Goal: Information Seeking & Learning: Check status

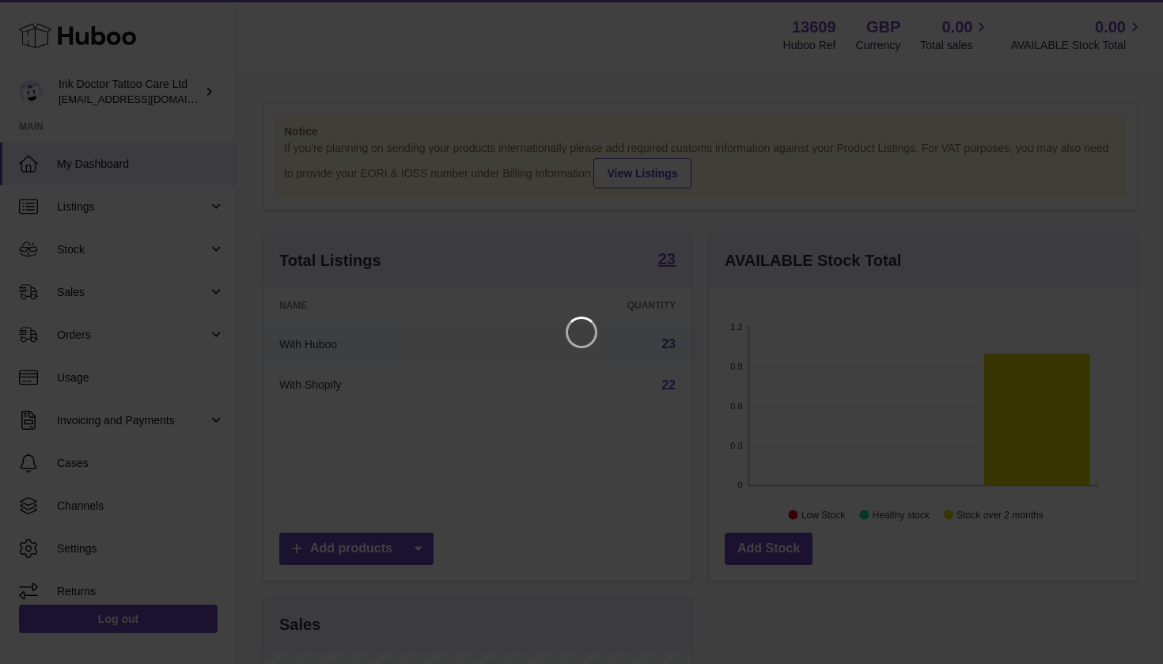
scroll to position [247, 428]
click at [1131, 11] on div at bounding box center [581, 332] width 1163 height 664
click at [1121, 13] on icon "Close" at bounding box center [1121, 14] width 13 height 13
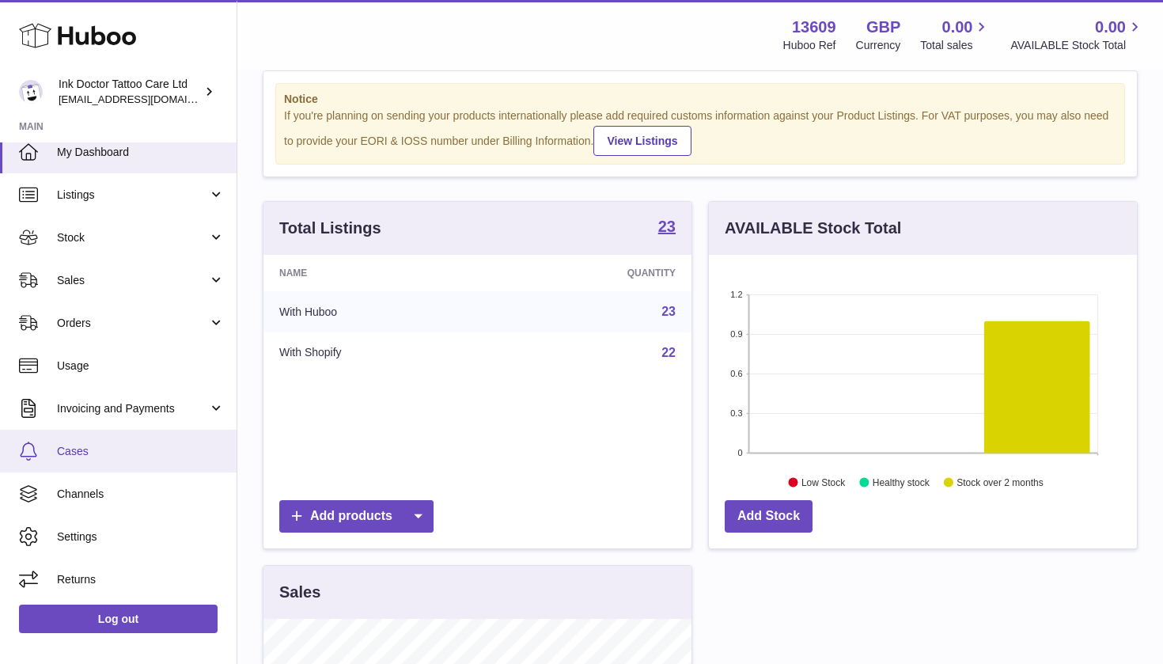
scroll to position [36, 0]
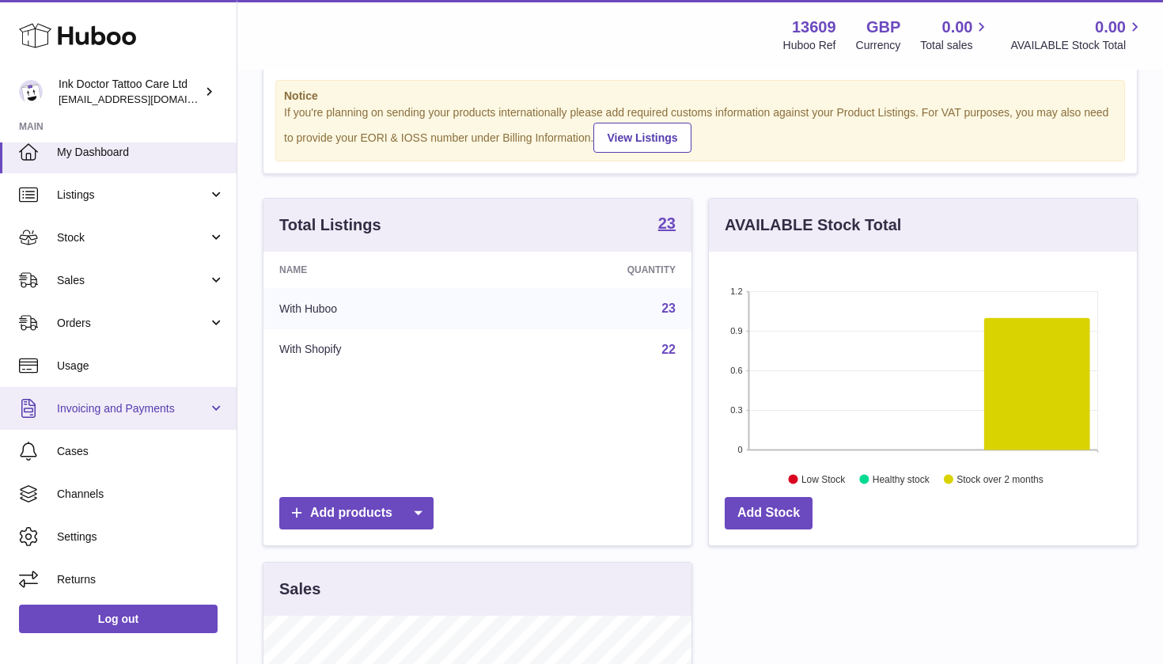
click at [172, 407] on span "Invoicing and Payments" at bounding box center [132, 408] width 151 height 15
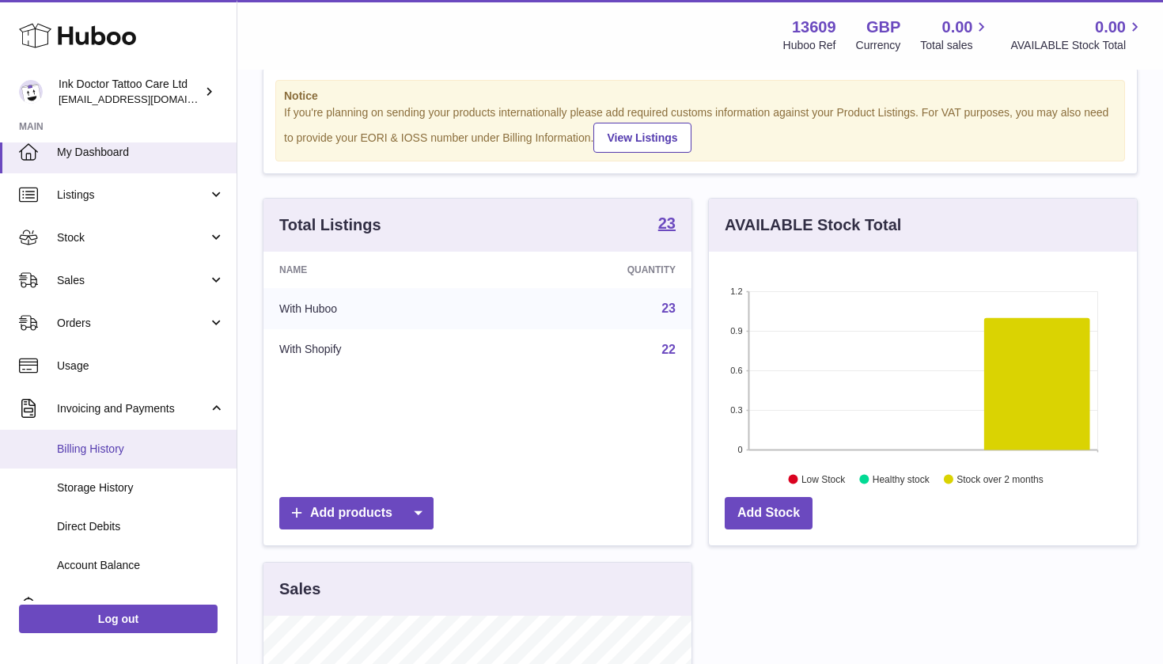
click at [139, 452] on span "Billing History" at bounding box center [141, 448] width 168 height 15
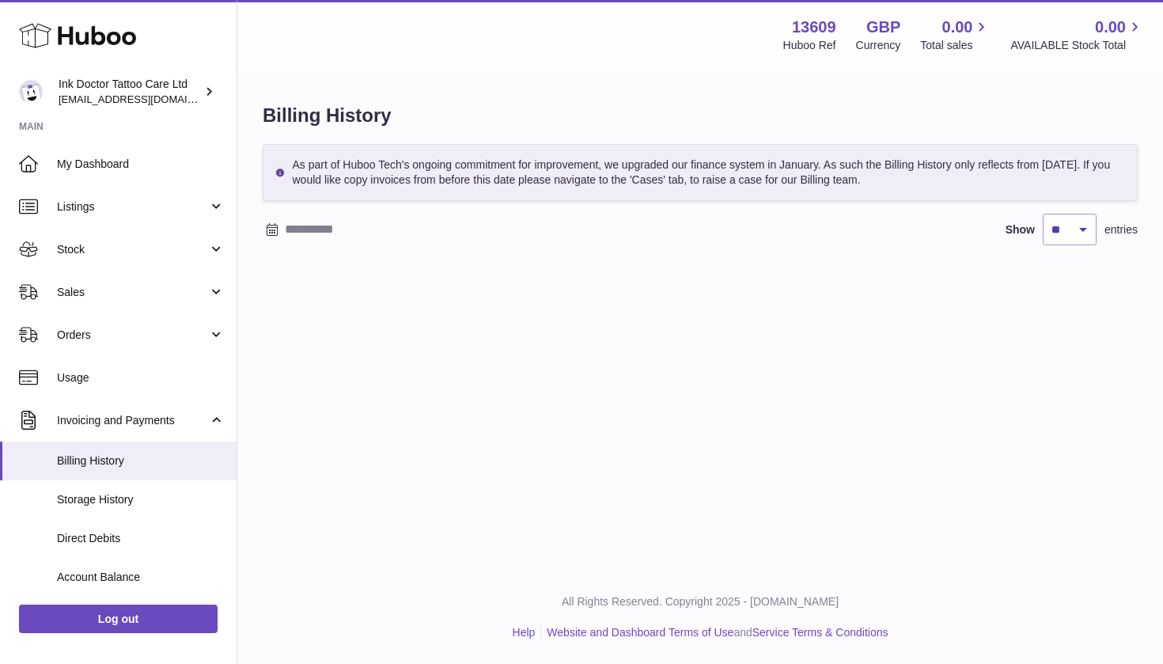
click at [282, 229] on div "Show ** ** ** *** entries" at bounding box center [700, 230] width 875 height 32
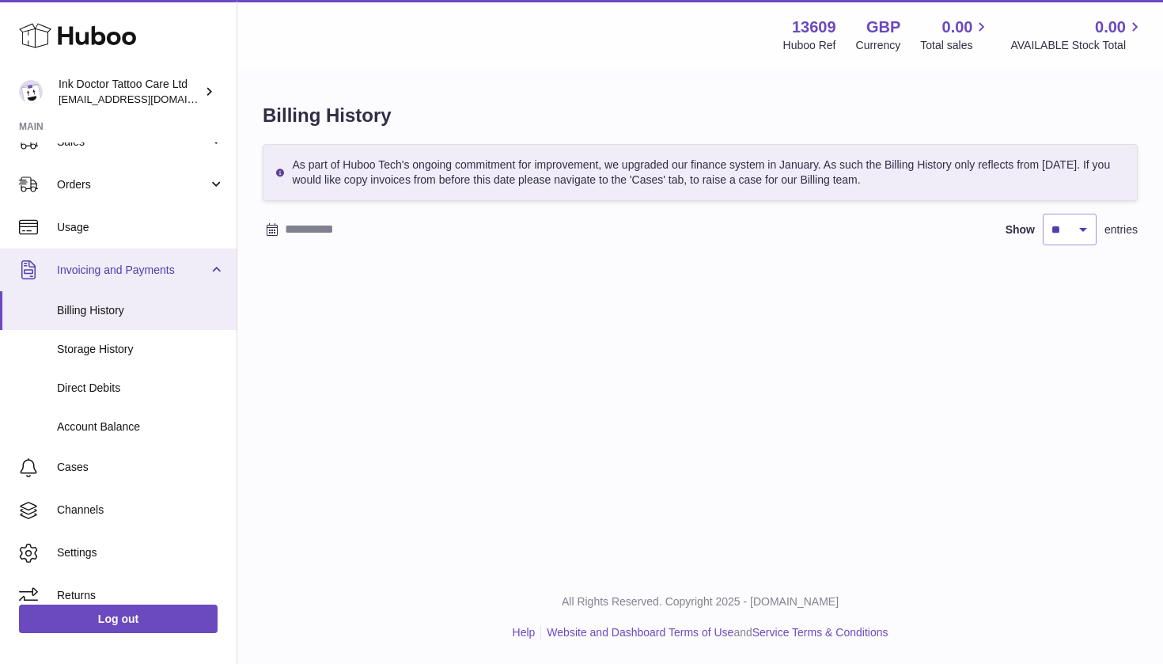
scroll to position [161, 0]
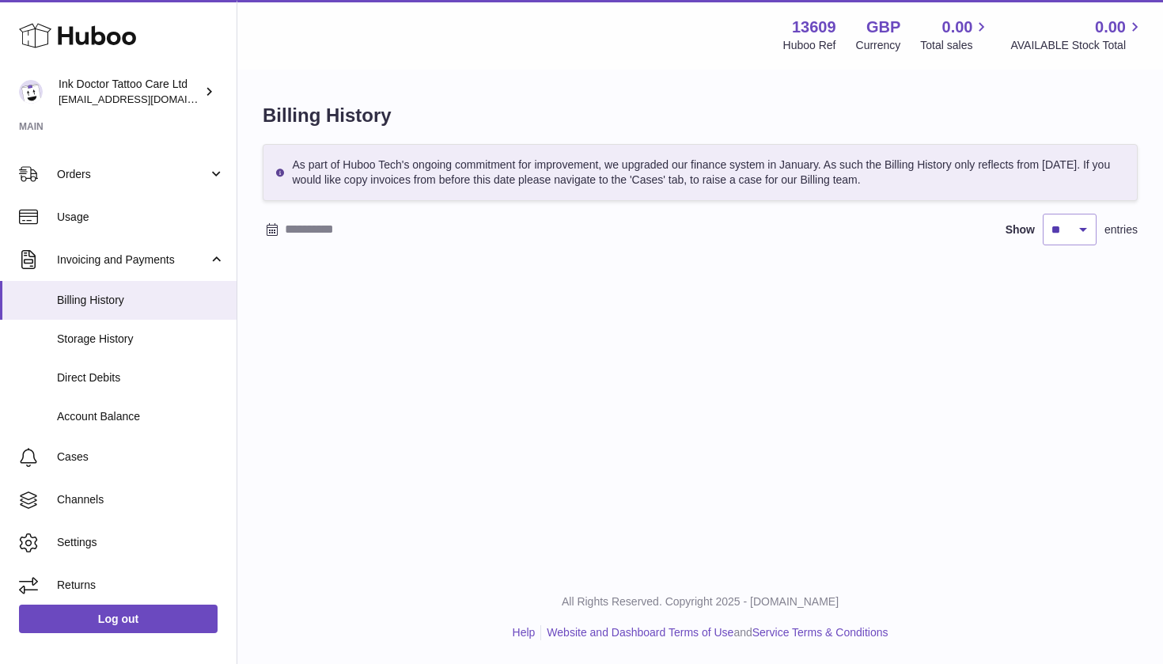
click at [287, 238] on input "text" at bounding box center [408, 229] width 247 height 25
click at [276, 236] on icon at bounding box center [272, 229] width 13 height 13
click at [281, 280] on icon "button" at bounding box center [278, 273] width 19 height 19
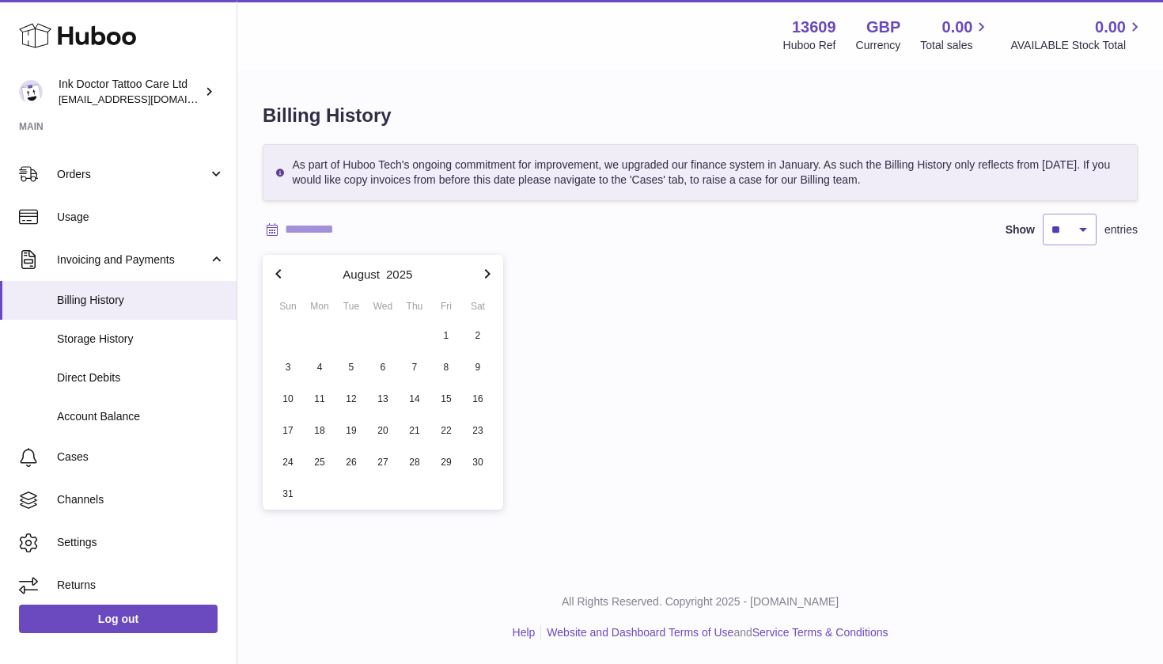
click at [281, 280] on icon "button" at bounding box center [278, 273] width 19 height 19
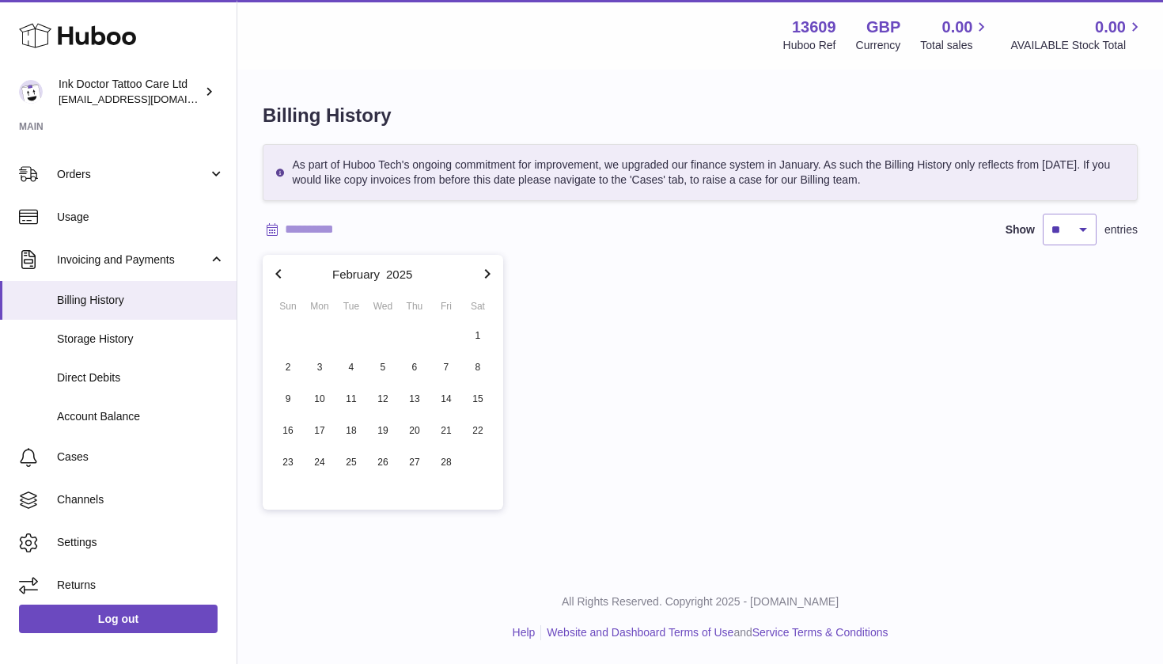
click at [281, 280] on icon "button" at bounding box center [278, 273] width 19 height 19
click at [493, 267] on icon "button" at bounding box center [487, 273] width 19 height 19
click at [382, 331] on span "1" at bounding box center [383, 335] width 28 height 28
click at [487, 274] on icon "button" at bounding box center [487, 273] width 19 height 19
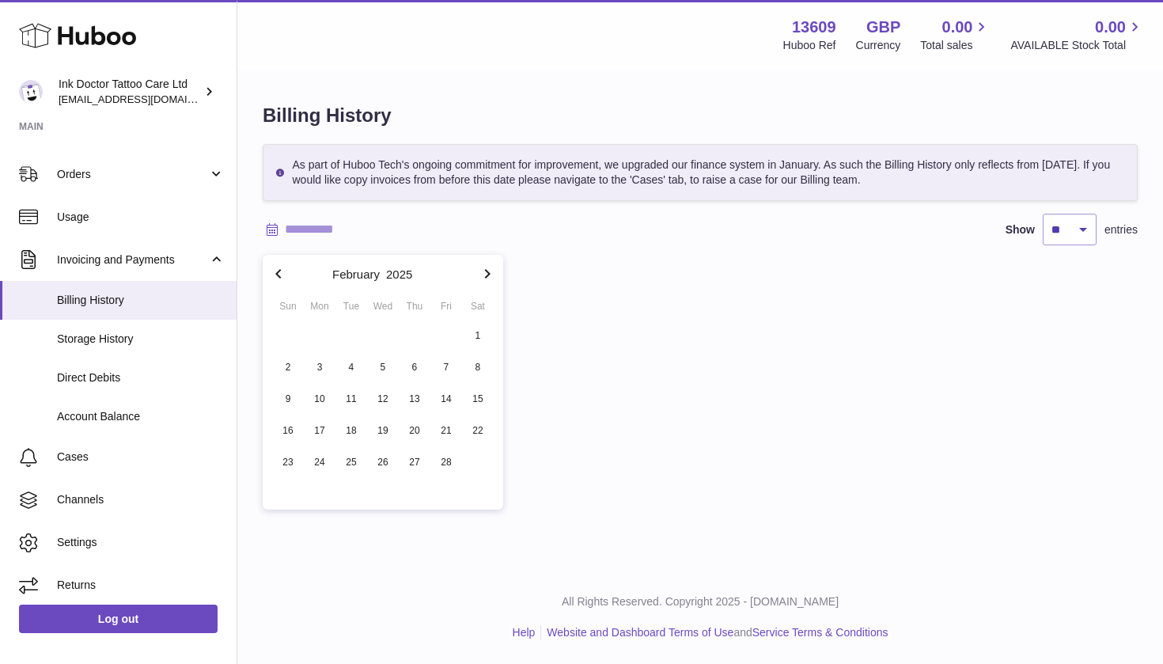
click at [487, 274] on icon "button" at bounding box center [487, 273] width 19 height 19
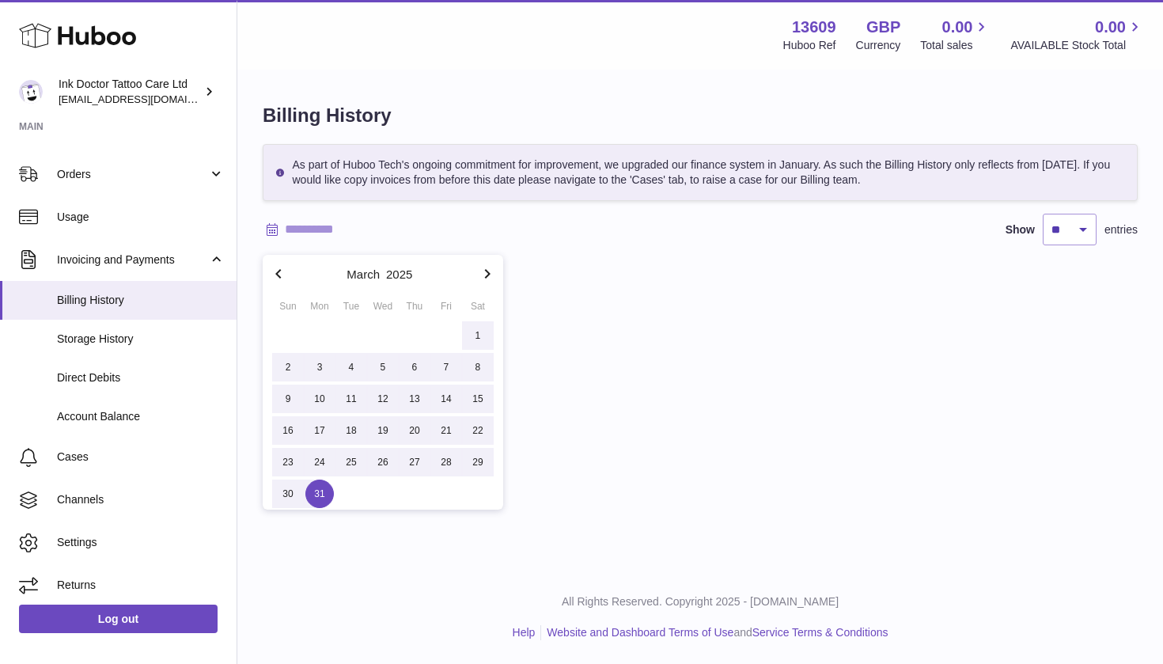
click at [322, 482] on span "31" at bounding box center [319, 493] width 28 height 28
type input "**********"
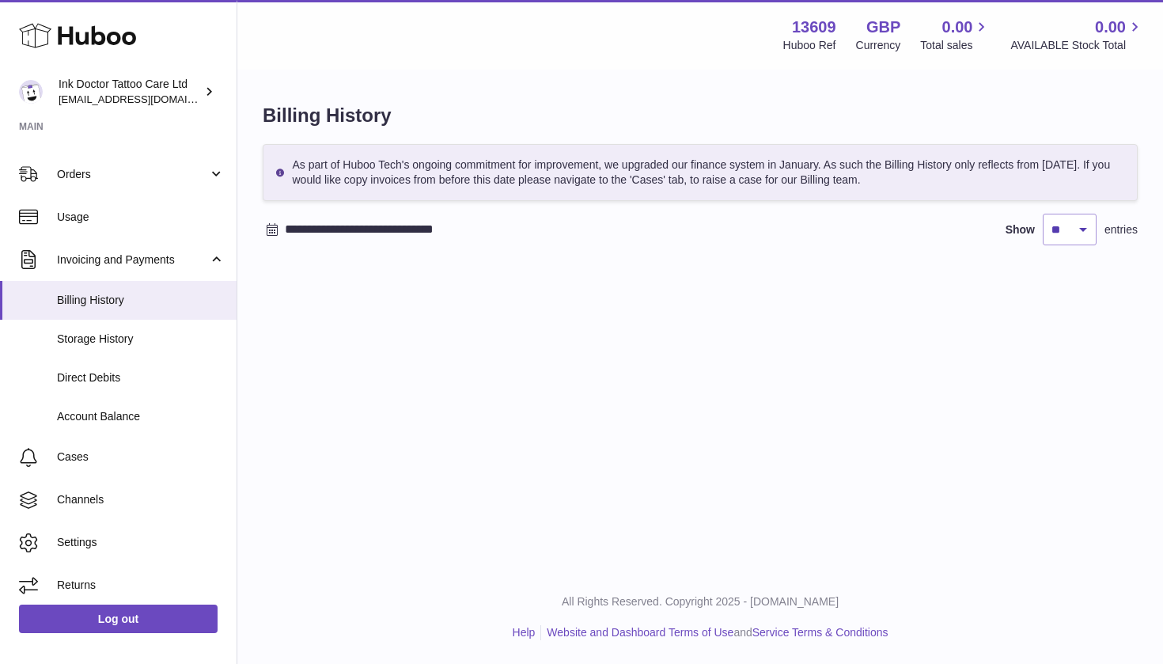
scroll to position [0, 0]
click at [120, 346] on link "Storage History" at bounding box center [118, 339] width 236 height 39
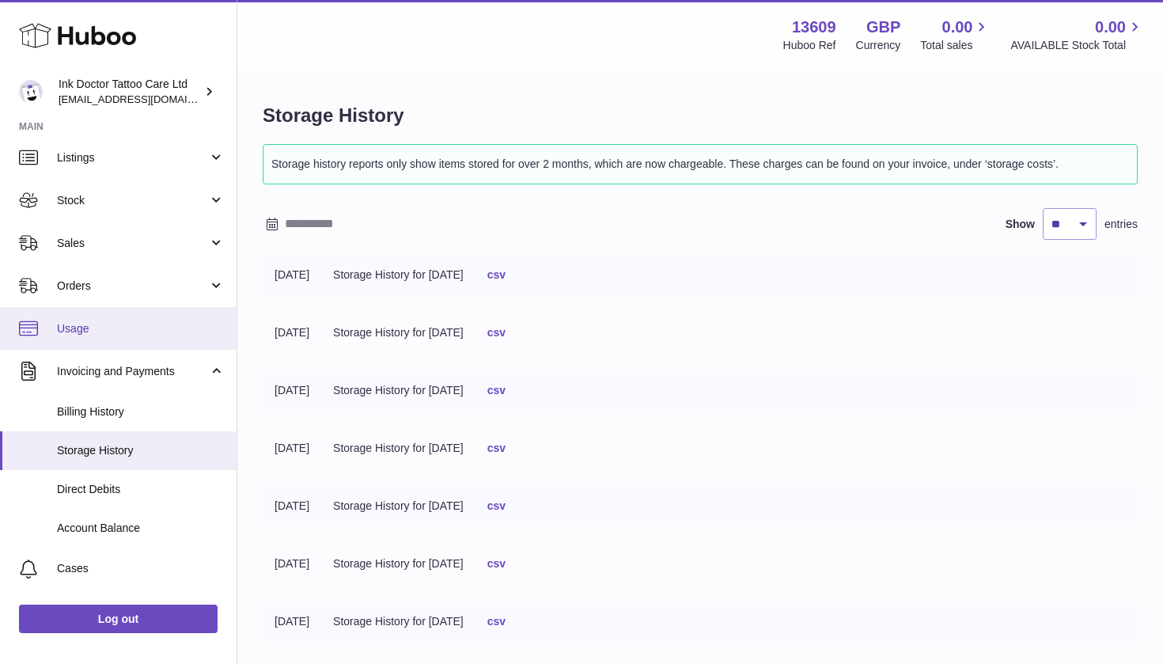
scroll to position [56, 0]
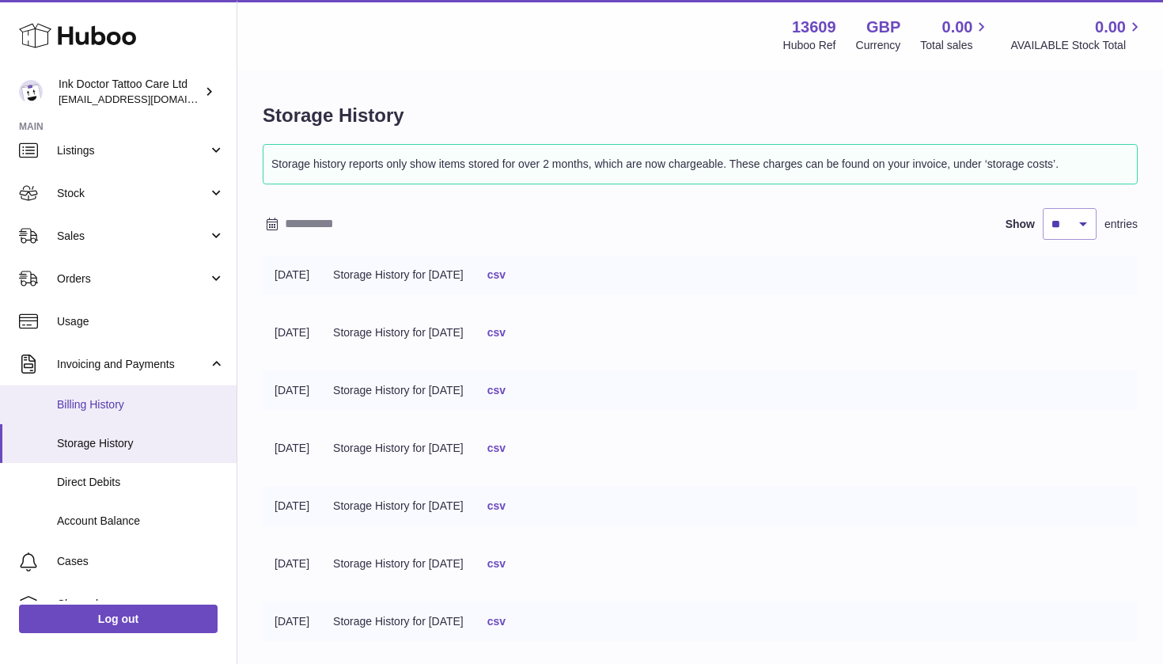
click at [123, 399] on span "Billing History" at bounding box center [141, 404] width 168 height 15
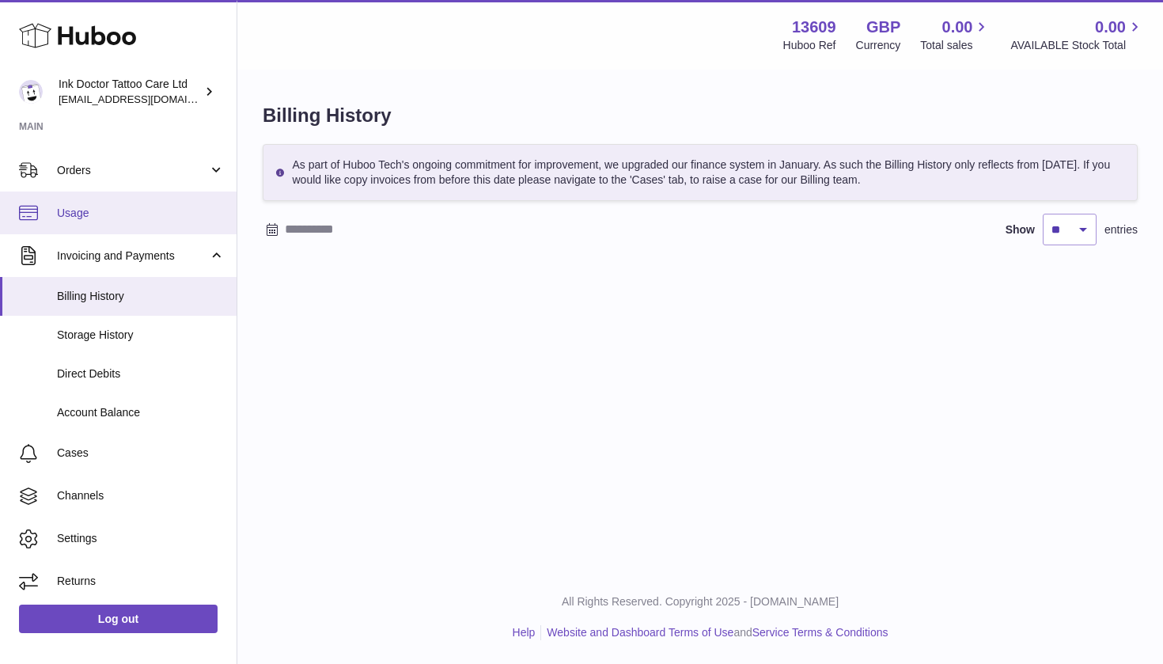
scroll to position [164, 0]
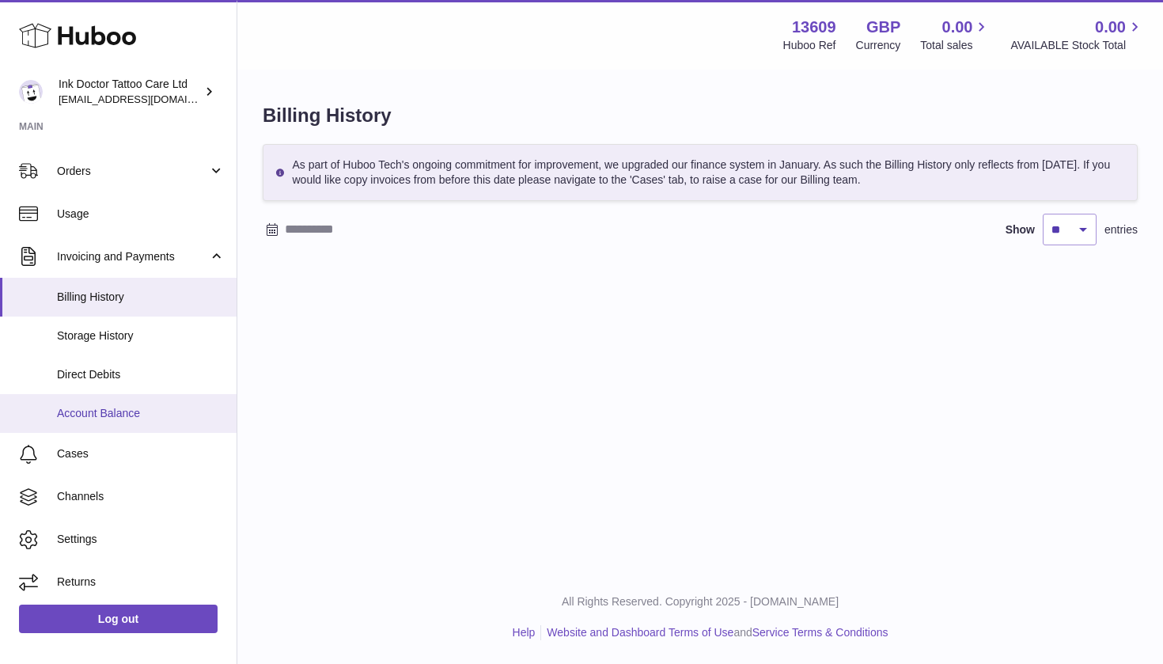
click at [111, 413] on span "Account Balance" at bounding box center [141, 413] width 168 height 15
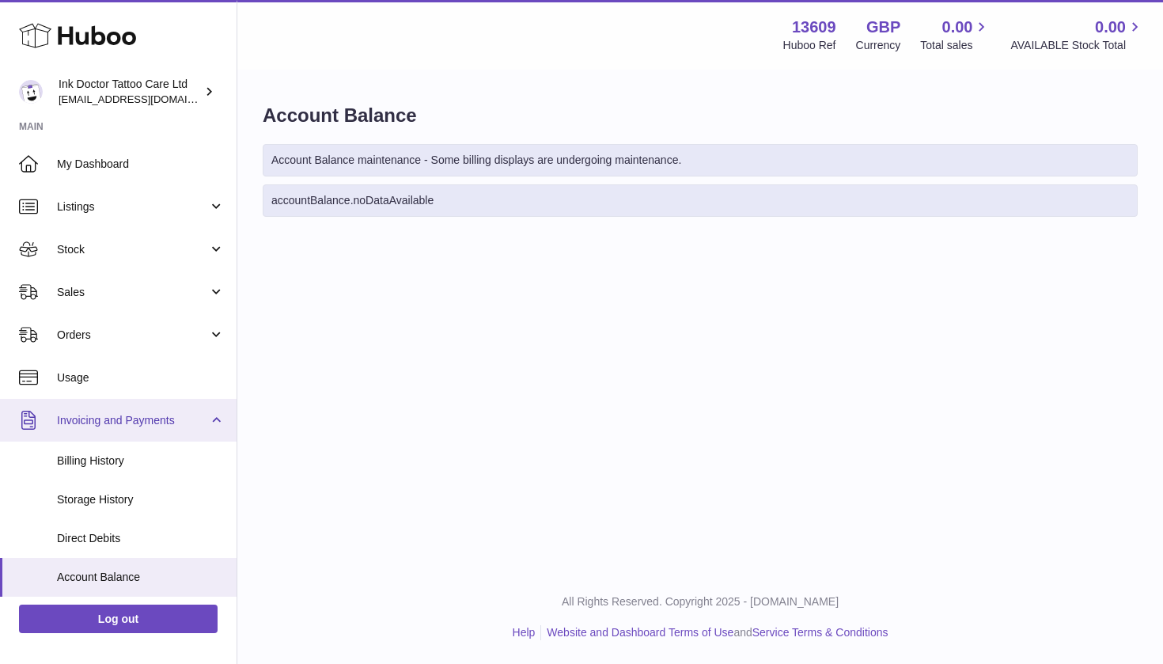
click at [127, 414] on span "Invoicing and Payments" at bounding box center [132, 420] width 151 height 15
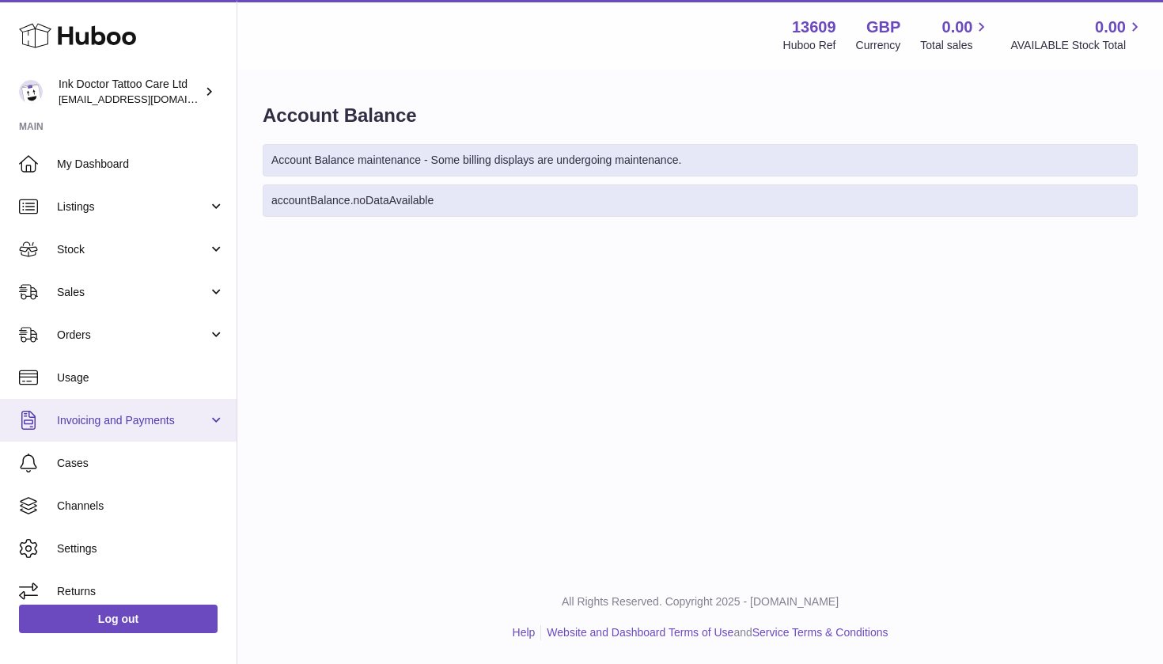
click at [133, 415] on span "Invoicing and Payments" at bounding box center [132, 420] width 151 height 15
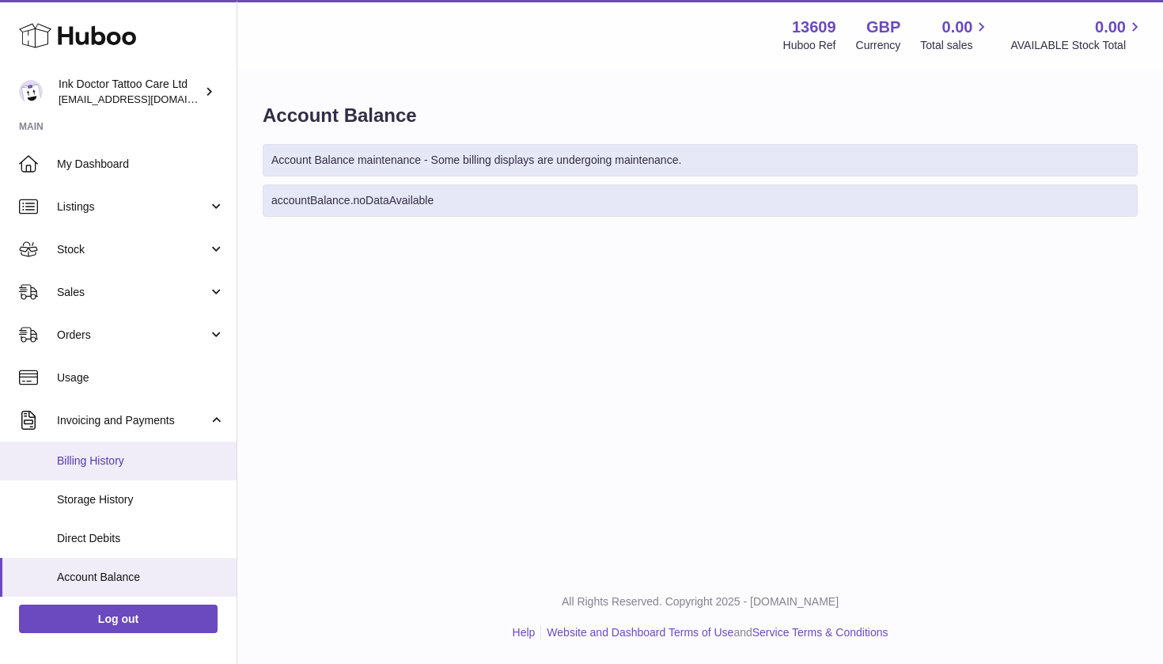
click at [123, 455] on span "Billing History" at bounding box center [141, 460] width 168 height 15
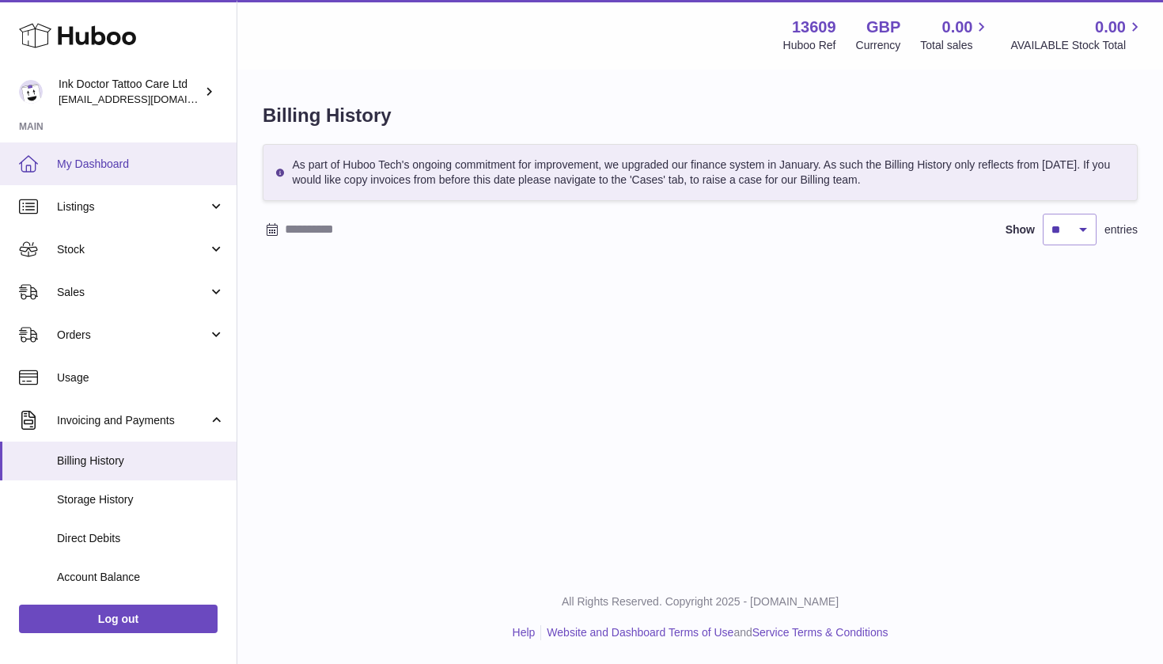
click at [108, 177] on link "My Dashboard" at bounding box center [118, 163] width 236 height 43
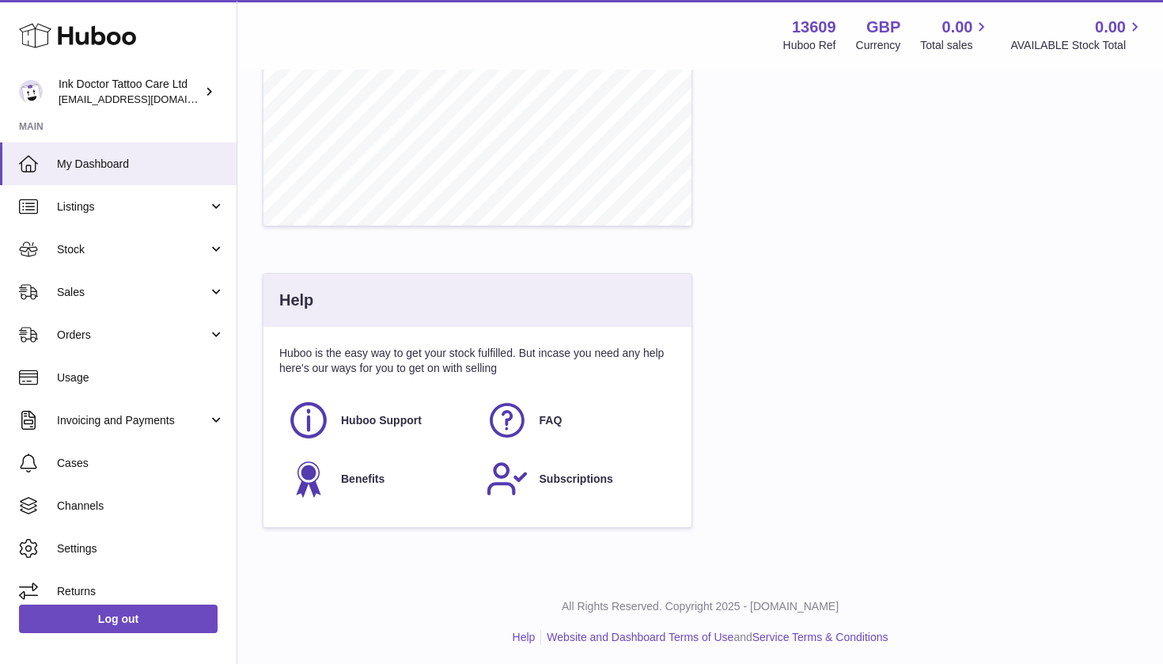
scroll to position [671, 0]
